Goal: Task Accomplishment & Management: Use online tool/utility

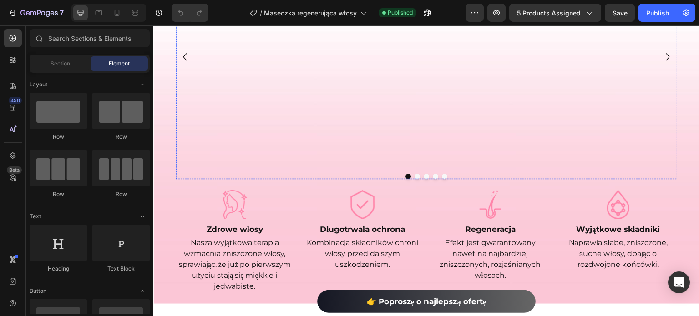
scroll to position [375, 0]
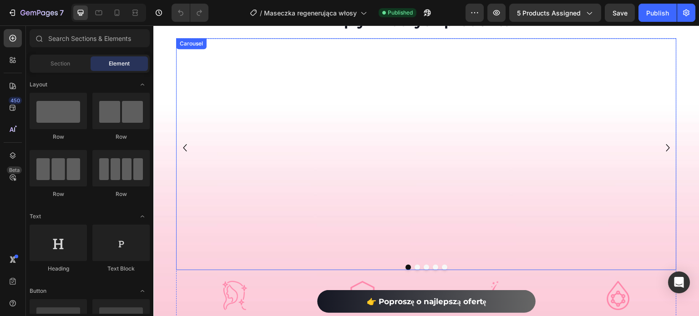
drag, startPoint x: 419, startPoint y: 185, endPoint x: 656, endPoint y: 165, distance: 237.5
click at [419, 185] on div "Image Image Image Image Image" at bounding box center [426, 147] width 457 height 219
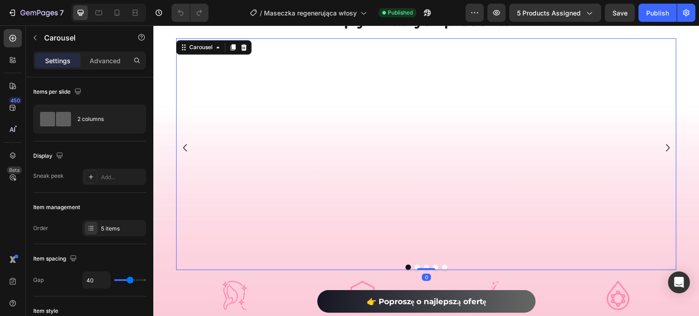
click at [661, 152] on icon "Carousel Next Arrow" at bounding box center [668, 147] width 15 height 27
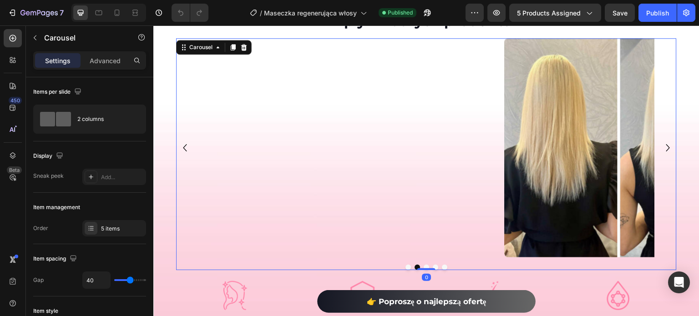
click at [661, 152] on icon "Carousel Next Arrow" at bounding box center [668, 147] width 15 height 27
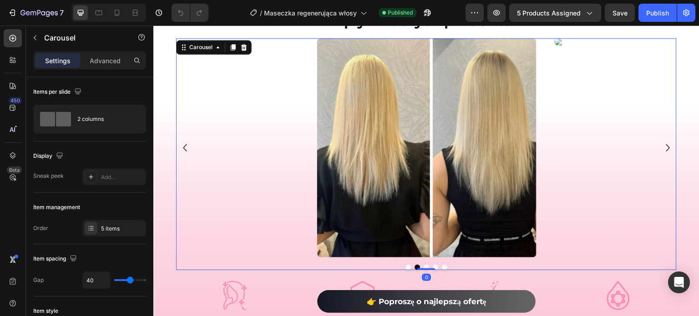
click at [661, 152] on icon "Carousel Next Arrow" at bounding box center [668, 147] width 15 height 27
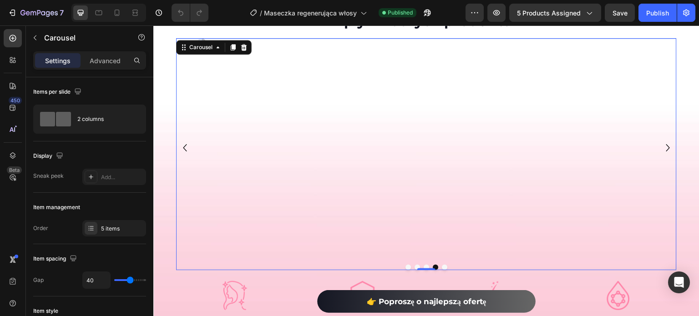
scroll to position [0, 0]
click at [436, 123] on div "Image" at bounding box center [545, 147] width 219 height 219
click at [437, 38] on img at bounding box center [545, 38] width 219 height 0
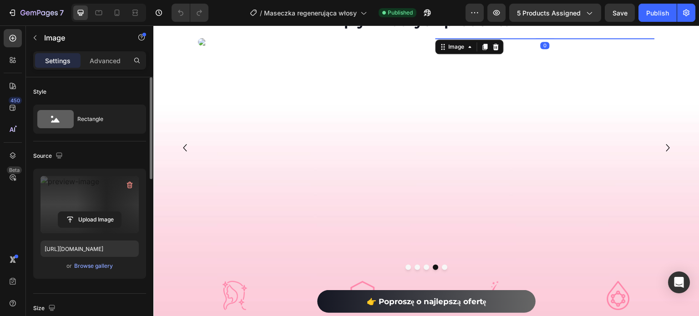
click at [87, 187] on label at bounding box center [90, 204] width 98 height 57
click at [87, 212] on input "file" at bounding box center [89, 219] width 63 height 15
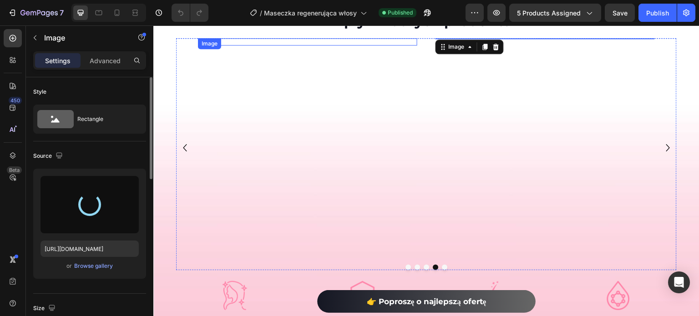
type input "[URL][DOMAIN_NAME]"
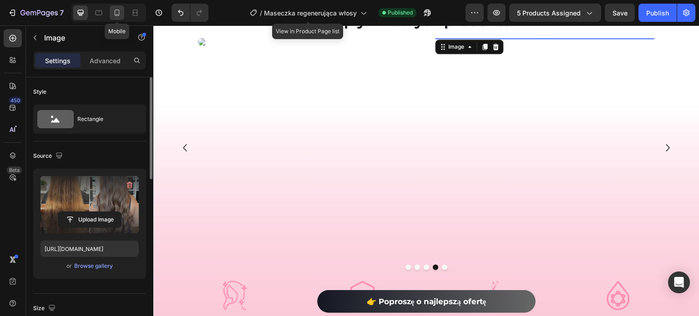
click at [122, 15] on div at bounding box center [117, 12] width 15 height 15
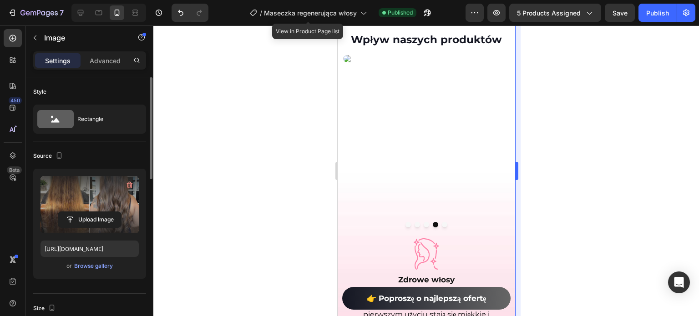
scroll to position [329, 0]
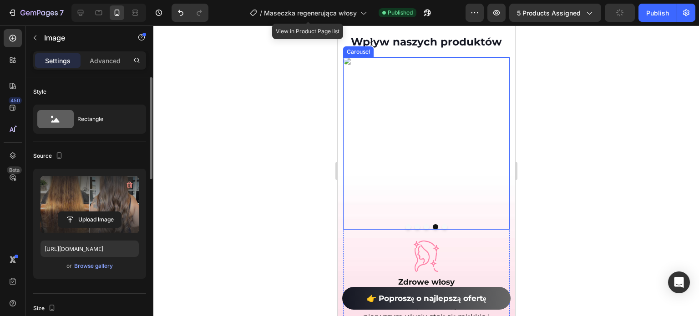
click at [441, 228] on button "Dot" at bounding box center [443, 226] width 5 height 5
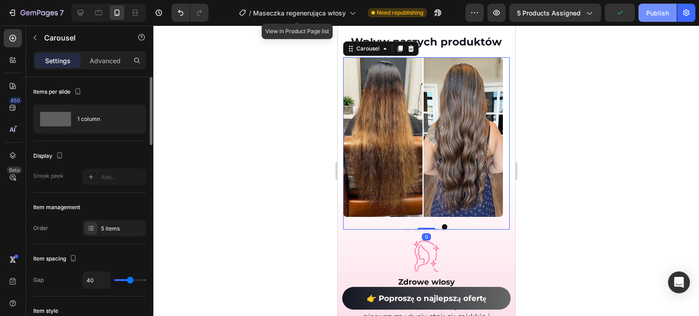
click at [647, 11] on div "Publish" at bounding box center [657, 13] width 23 height 10
click at [463, 103] on img at bounding box center [423, 137] width 160 height 160
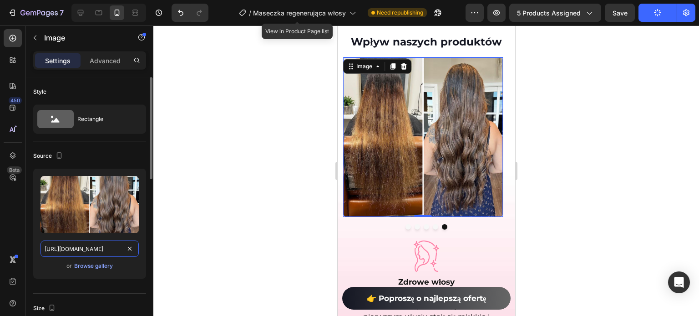
click at [76, 247] on input "[URL][DOMAIN_NAME]" at bounding box center [90, 249] width 98 height 16
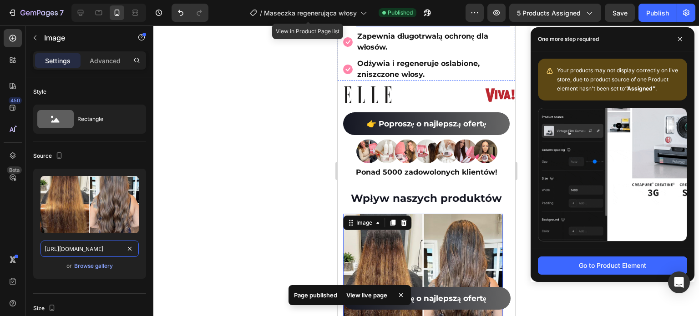
scroll to position [283, 0]
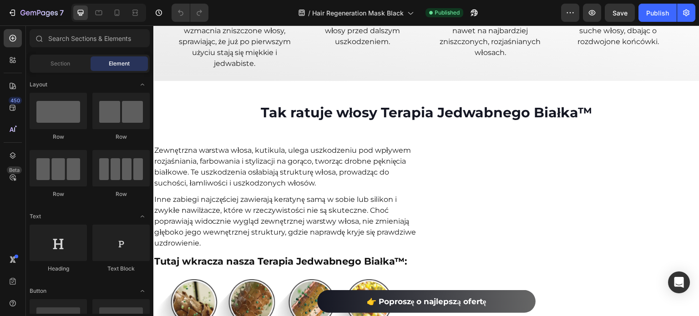
scroll to position [364, 0]
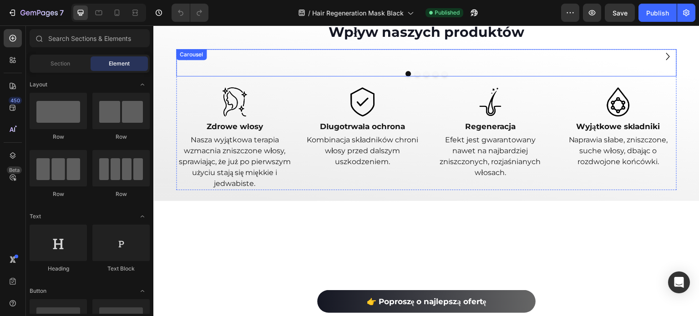
click at [662, 70] on icon "Carousel Next Arrow" at bounding box center [668, 56] width 15 height 27
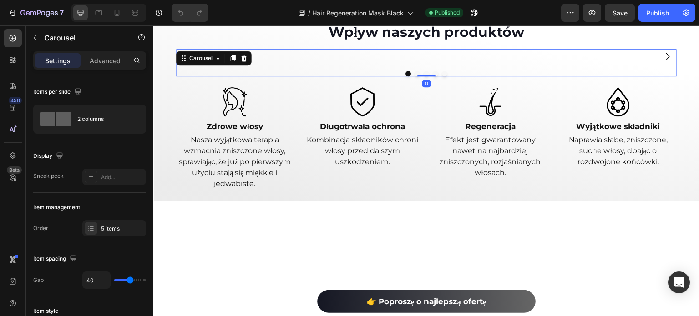
click at [662, 70] on icon "Carousel Next Arrow" at bounding box center [668, 56] width 15 height 27
click at [441, 56] on img at bounding box center [545, 56] width 219 height 0
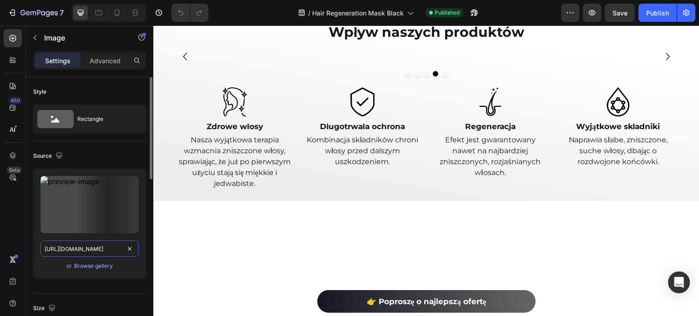
click at [70, 251] on input "[URL][DOMAIN_NAME]" at bounding box center [90, 249] width 98 height 16
paste input "cdn.shopify.com/s/files/1/0532/7667/2166/files/gempages_463925036718228561-5491…"
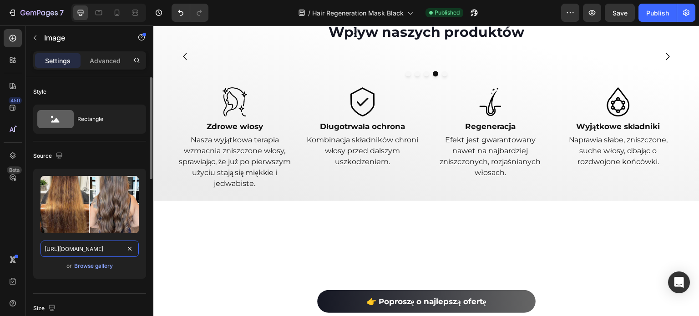
scroll to position [0, 276]
type input "[URL][DOMAIN_NAME]"
click at [646, 18] on button "Publish" at bounding box center [658, 13] width 38 height 18
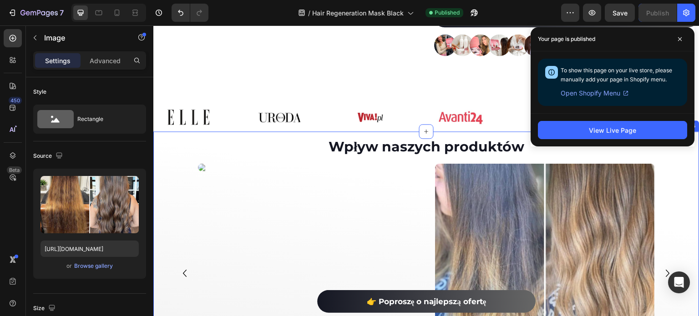
scroll to position [217, 0]
